Goal: Subscribe to service/newsletter

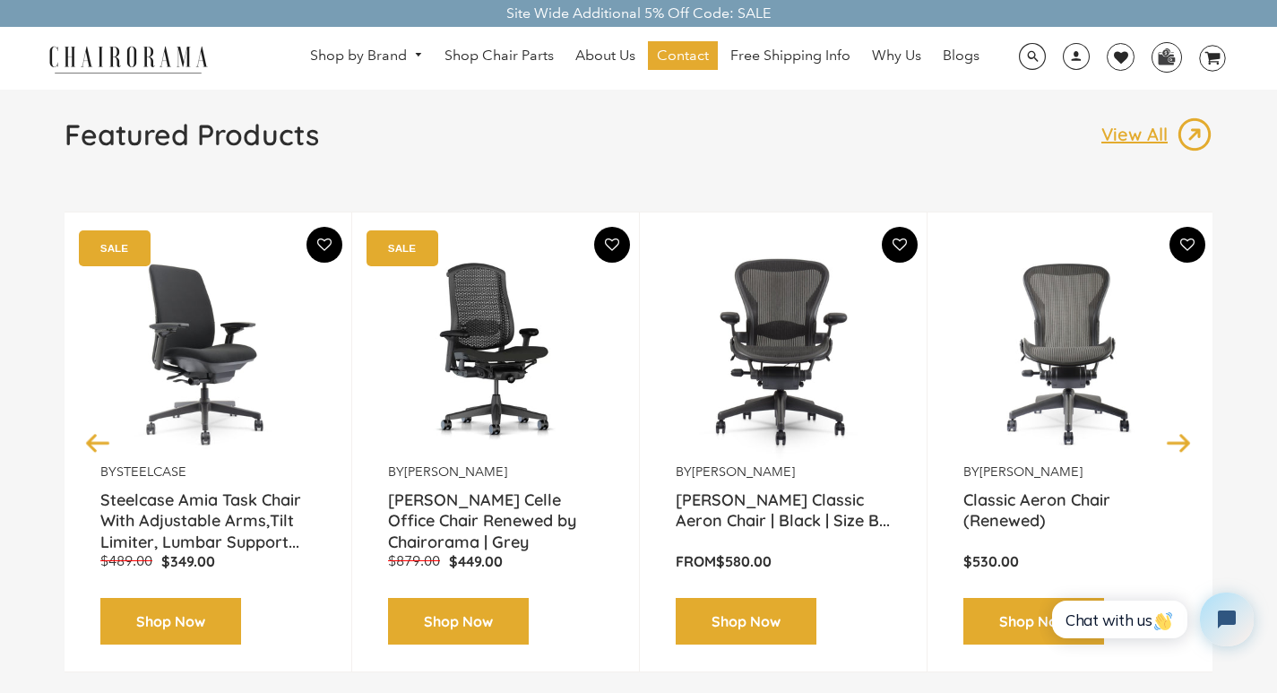
scroll to position [150, 0]
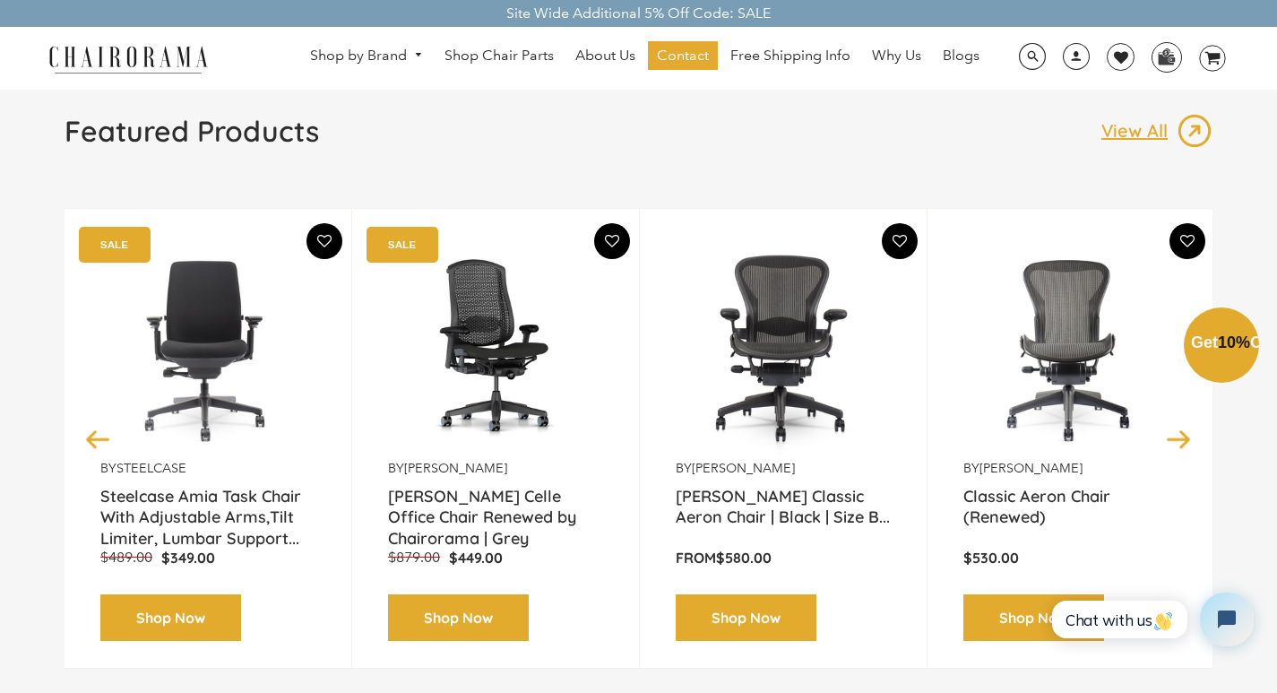
click at [1006, 461] on div "Close dialog Exclusive Offer: Enjoy 10% Off! Get Your Coupon Code Now. Sign up …" at bounding box center [638, 344] width 1277 height 693
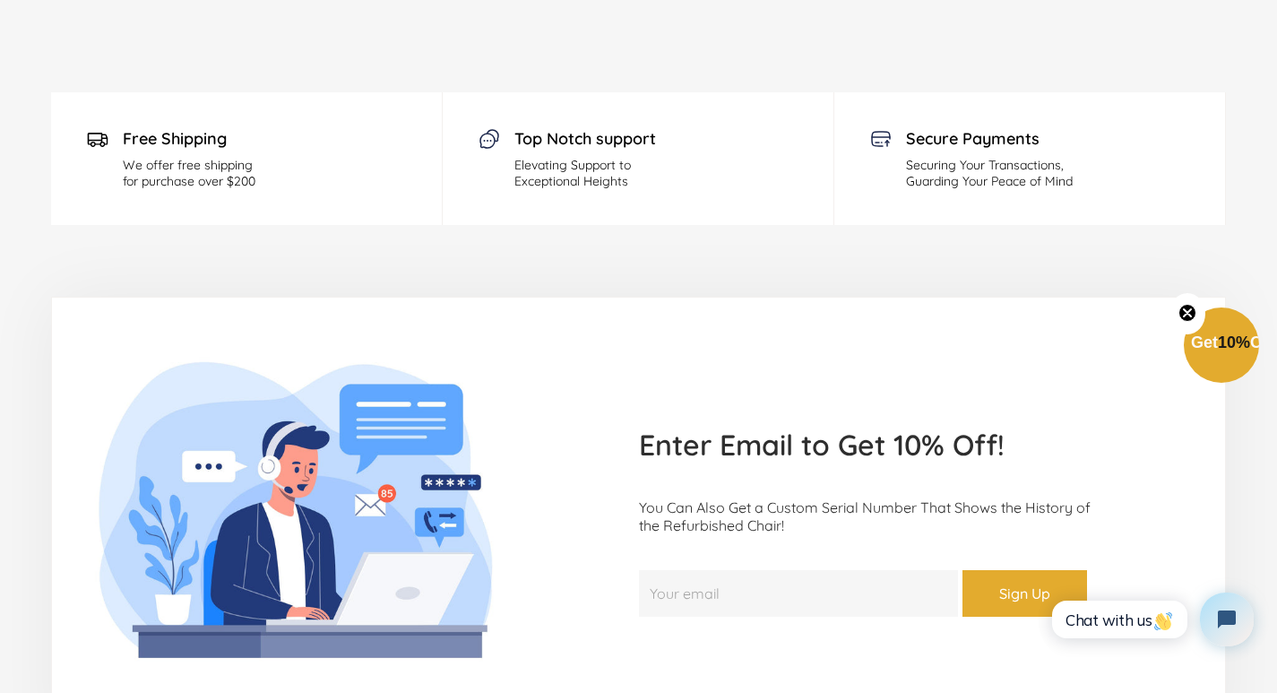
scroll to position [4892, 0]
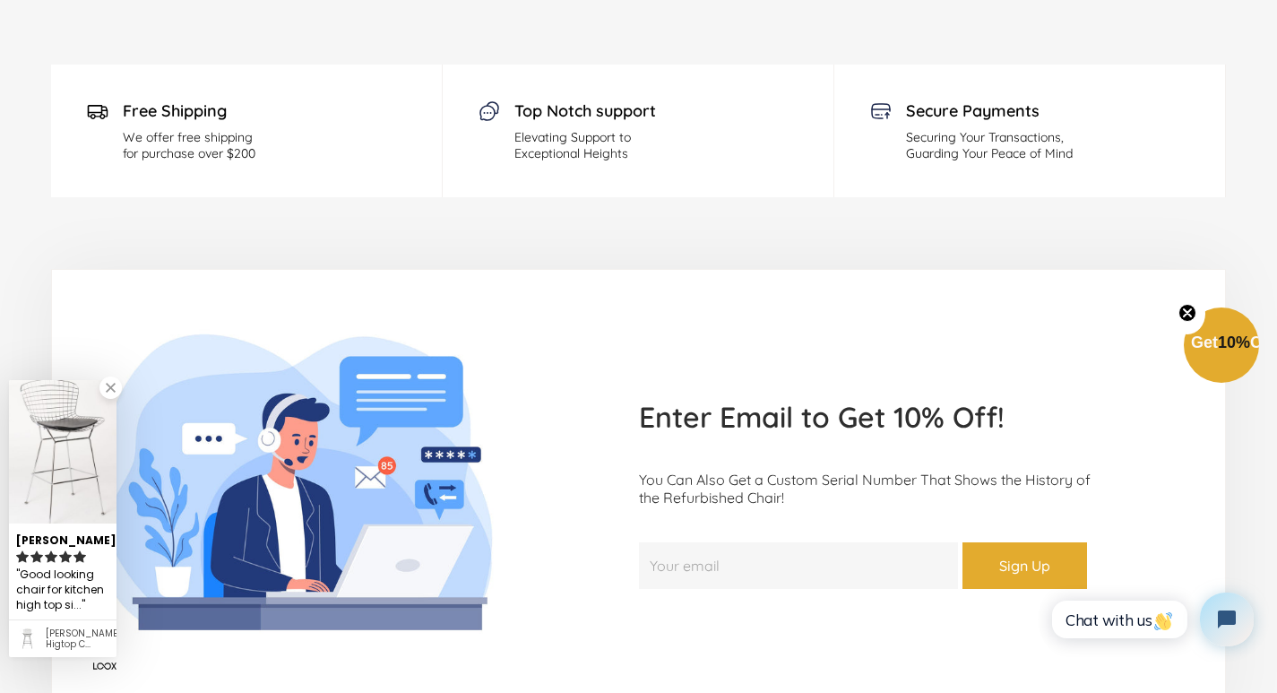
click at [697, 542] on input "Your email" at bounding box center [798, 565] width 319 height 47
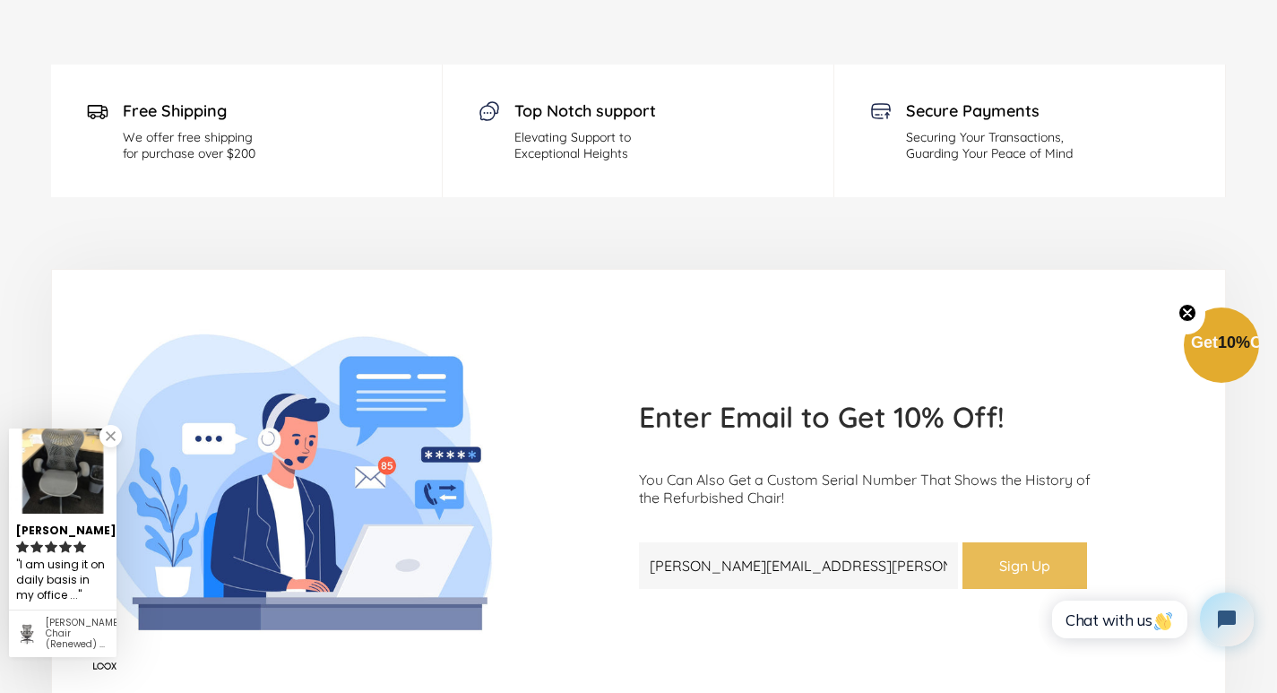
type input "Terry.Reilly@gmail.com"
click at [973, 542] on button "Sign Up" at bounding box center [1025, 565] width 125 height 47
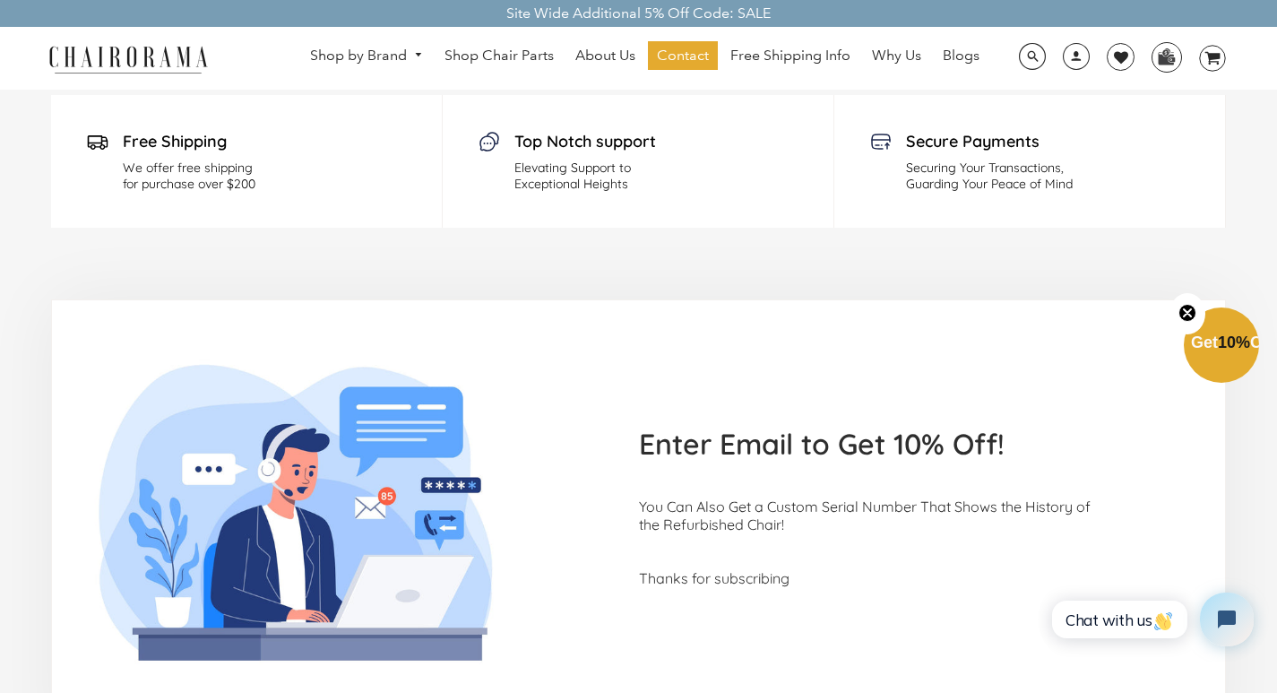
scroll to position [4860, 0]
